Goal: Check status: Check status

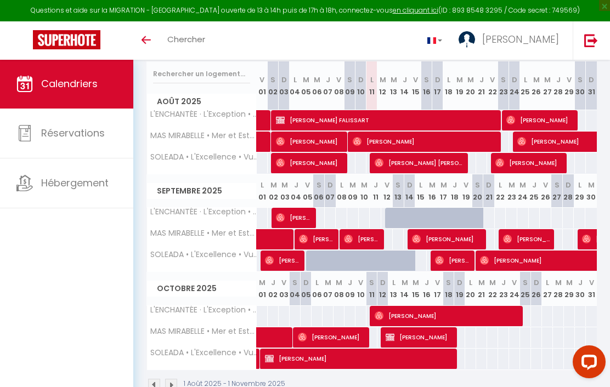
scroll to position [138, 0]
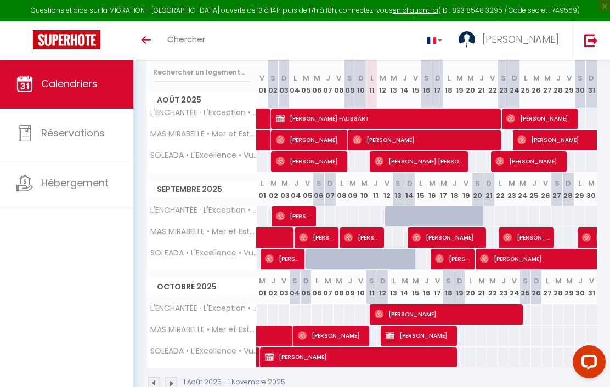
click at [321, 237] on span "[PERSON_NAME]" at bounding box center [317, 237] width 37 height 21
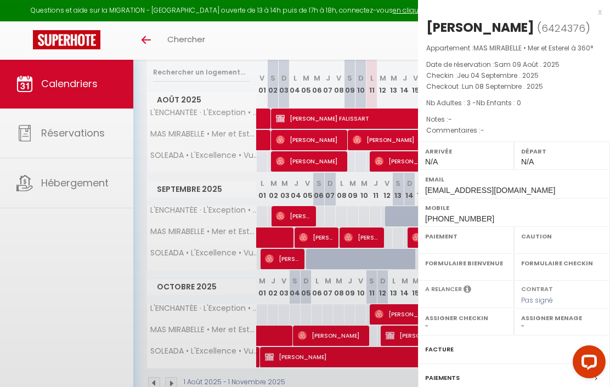
select select "OK"
select select "0"
select select "1"
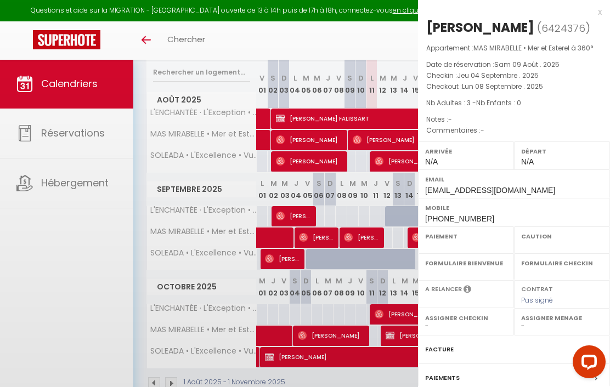
select select
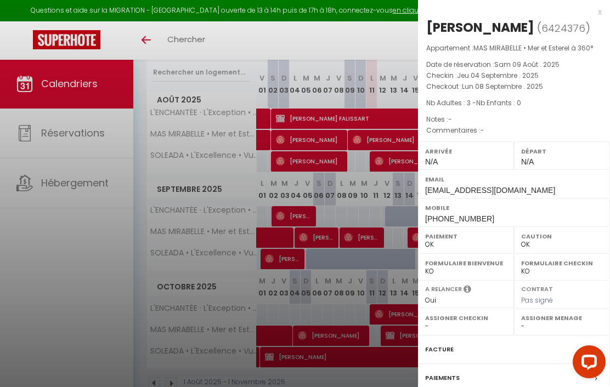
click at [393, 239] on div at bounding box center [305, 193] width 610 height 387
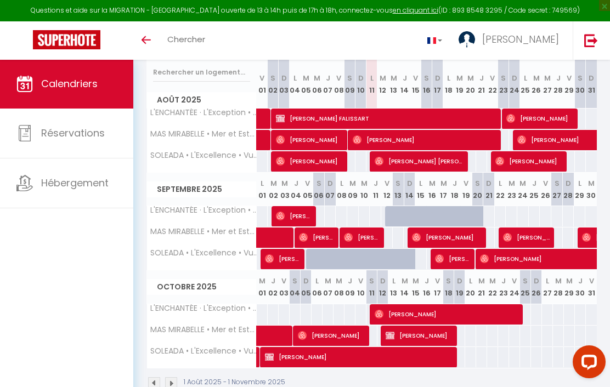
click at [333, 239] on span "[PERSON_NAME]" at bounding box center [317, 237] width 37 height 21
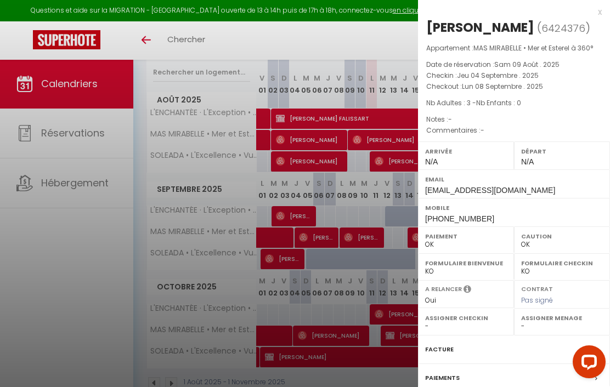
click at [284, 235] on div at bounding box center [305, 193] width 610 height 387
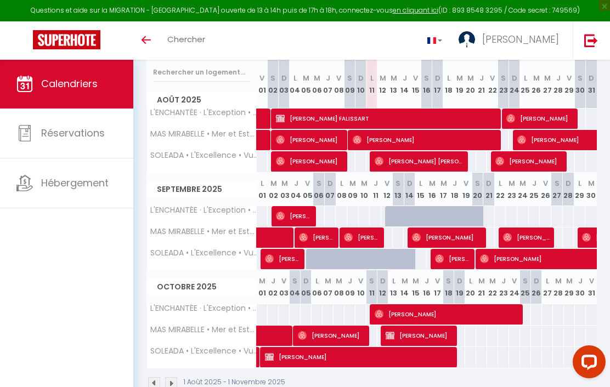
click at [284, 235] on span at bounding box center [303, 238] width 76 height 21
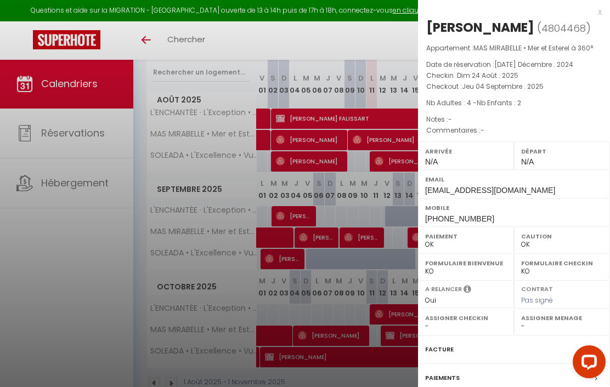
click at [303, 237] on div at bounding box center [305, 193] width 610 height 387
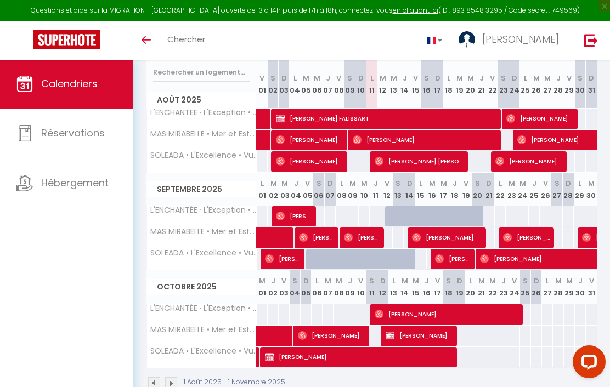
click at [303, 237] on img at bounding box center [303, 237] width 9 height 9
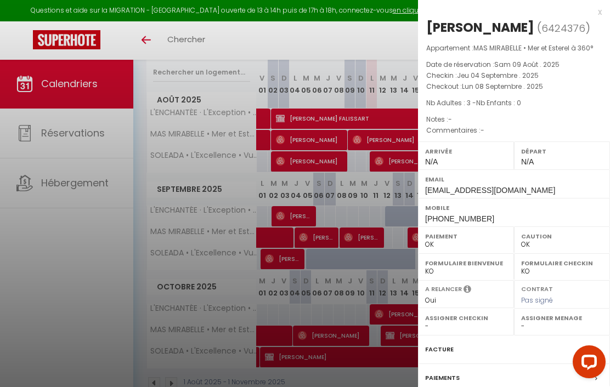
click at [356, 216] on div at bounding box center [305, 193] width 610 height 387
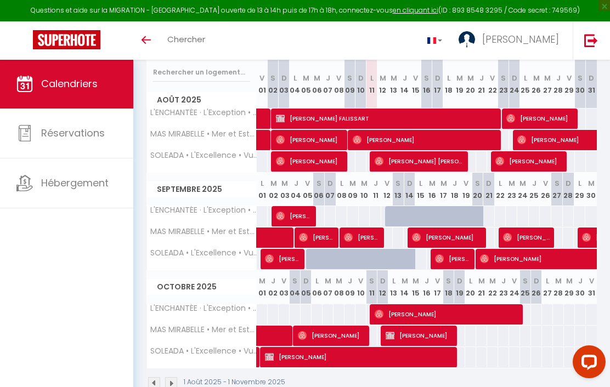
click at [513, 237] on span "[PERSON_NAME]" at bounding box center [527, 237] width 48 height 21
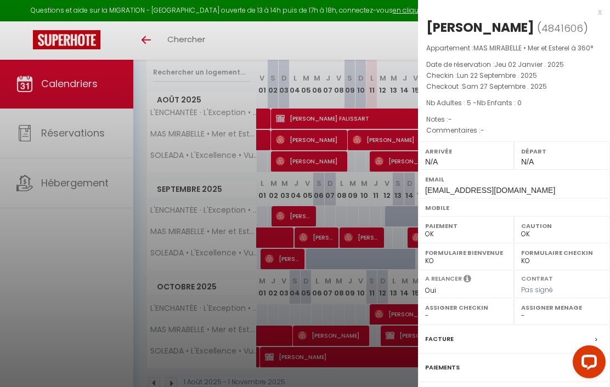
click at [378, 41] on div at bounding box center [305, 193] width 610 height 387
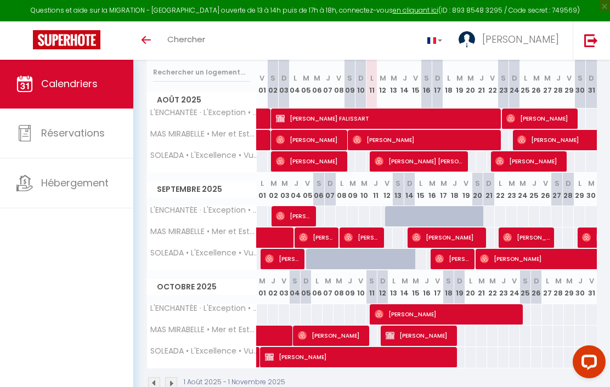
click at [462, 140] on span "[PERSON_NAME]" at bounding box center [426, 139] width 146 height 21
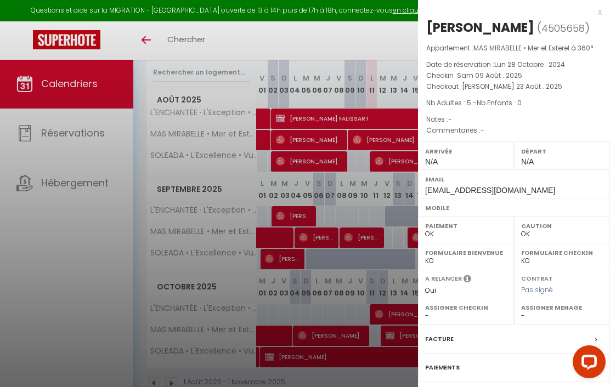
click at [349, 168] on div at bounding box center [305, 193] width 610 height 387
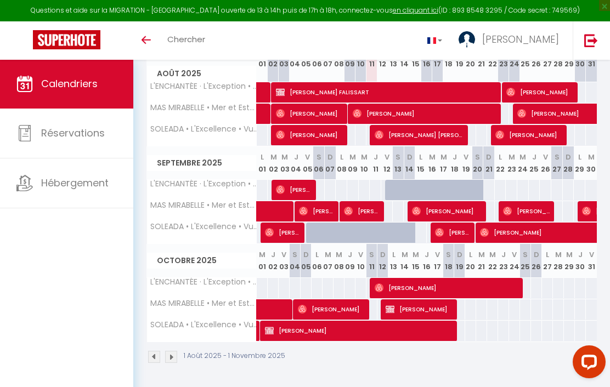
scroll to position [163, 0]
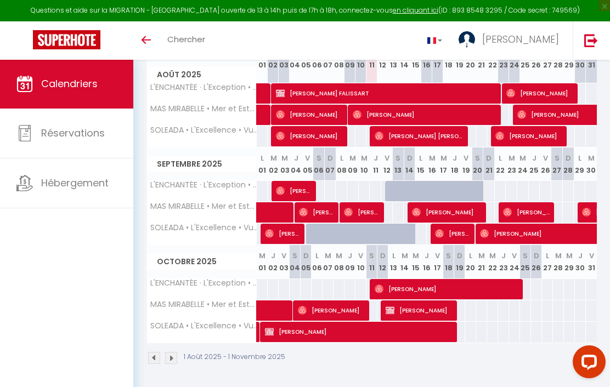
click at [173, 355] on img at bounding box center [171, 358] width 12 height 12
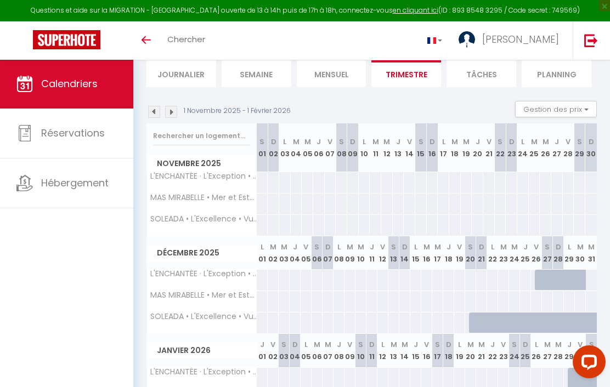
scroll to position [83, 0]
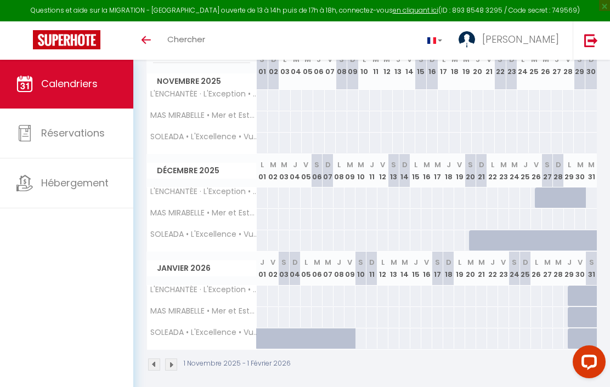
click at [171, 363] on img at bounding box center [171, 365] width 12 height 12
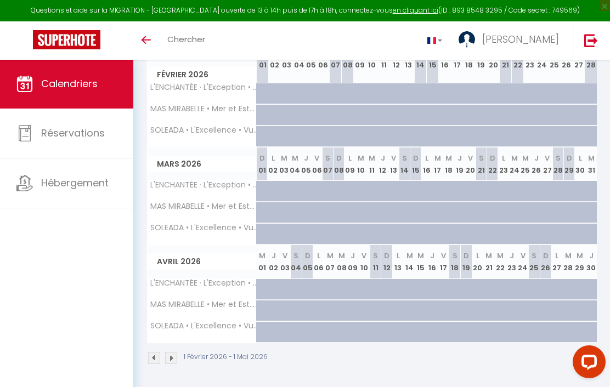
click at [151, 358] on img at bounding box center [154, 358] width 12 height 12
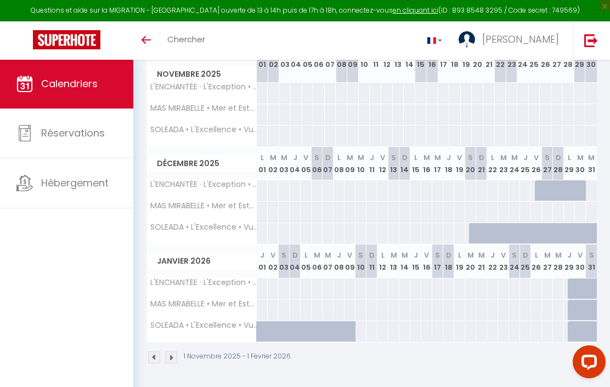
scroll to position [163, 0]
